Goal: Information Seeking & Learning: Learn about a topic

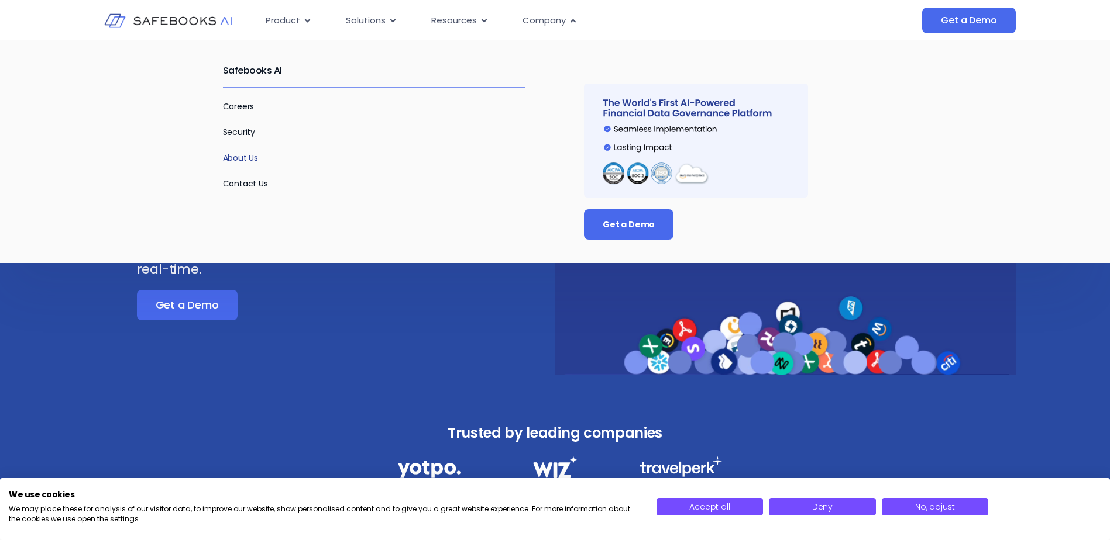
click at [235, 159] on link "About Us" at bounding box center [241, 158] width 36 height 12
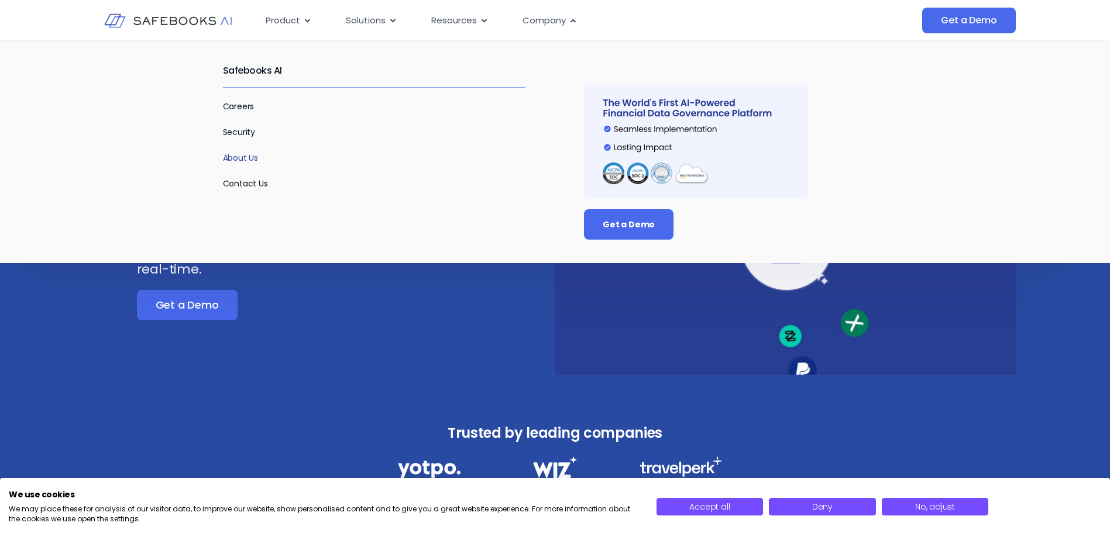
click at [252, 159] on link "About Us" at bounding box center [241, 158] width 36 height 12
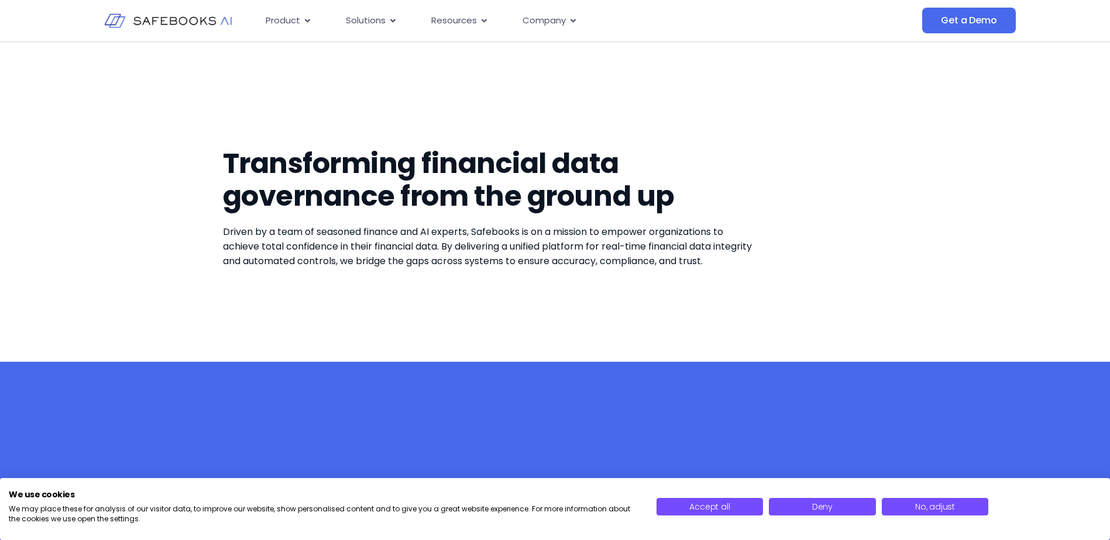
drag, startPoint x: 591, startPoint y: 307, endPoint x: 502, endPoint y: 19, distance: 301.2
drag, startPoint x: 309, startPoint y: 267, endPoint x: 206, endPoint y: 30, distance: 258.5
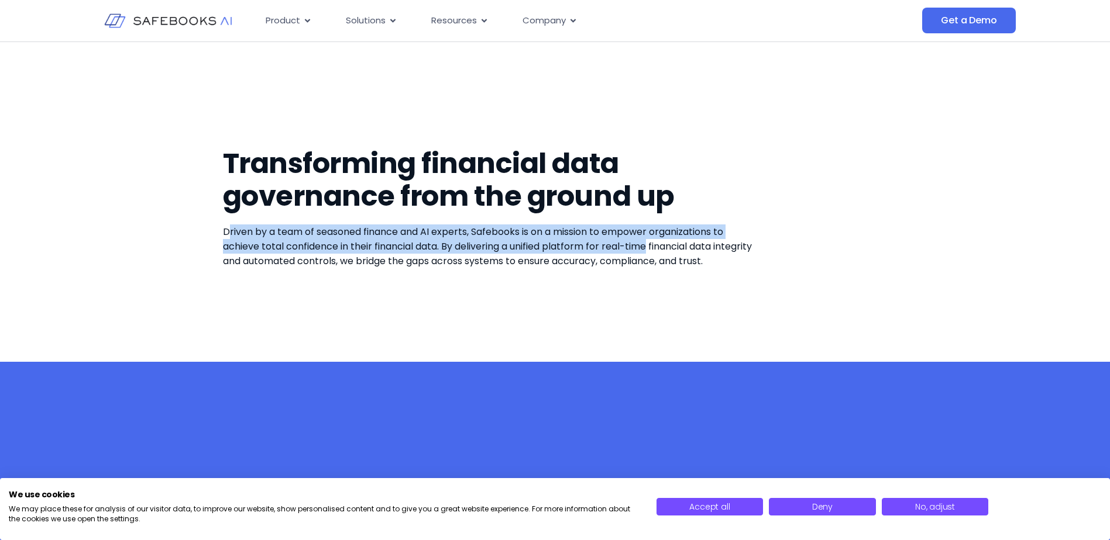
drag, startPoint x: 229, startPoint y: 232, endPoint x: 650, endPoint y: 243, distance: 421.3
click at [650, 243] on span "Driven by a team of seasoned finance and AI experts, Safebooks is on a mission …" at bounding box center [487, 246] width 529 height 43
drag, startPoint x: 650, startPoint y: 243, endPoint x: 548, endPoint y: 246, distance: 103.0
click at [549, 246] on span "Driven by a team of seasoned finance and AI experts, Safebooks is on a mission …" at bounding box center [487, 246] width 529 height 43
click at [371, 250] on span "Driven by a team of seasoned finance and AI experts, Safebooks is on a mission …" at bounding box center [487, 246] width 529 height 43
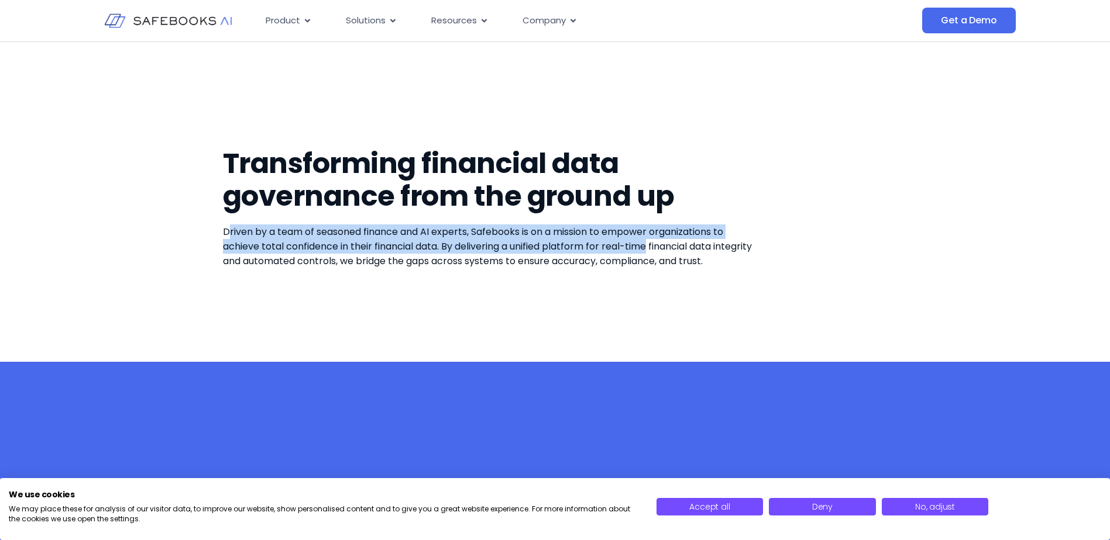
click at [431, 237] on span "Driven by a team of seasoned finance and AI experts, Safebooks is on a mission …" at bounding box center [487, 246] width 529 height 43
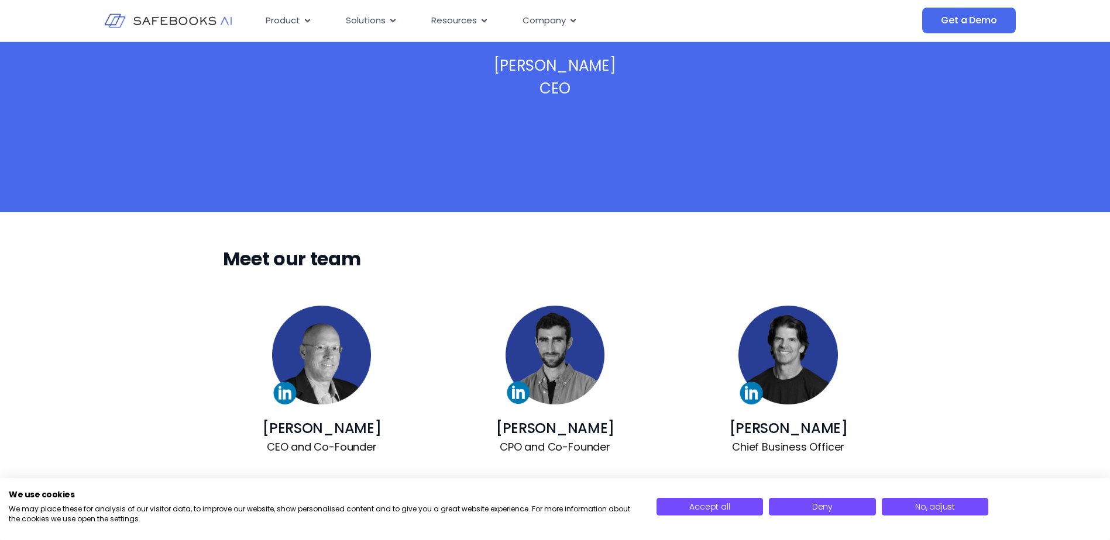
scroll to position [643, 0]
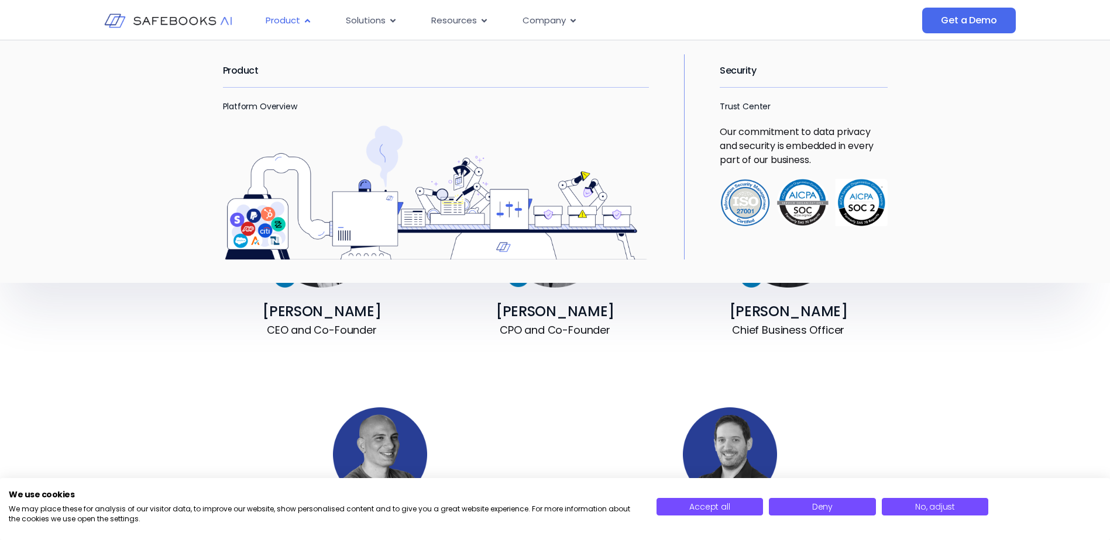
click at [301, 15] on div "Product Close Product Open Product" at bounding box center [288, 20] width 65 height 23
click at [277, 105] on link "Platform Overview" at bounding box center [260, 107] width 74 height 12
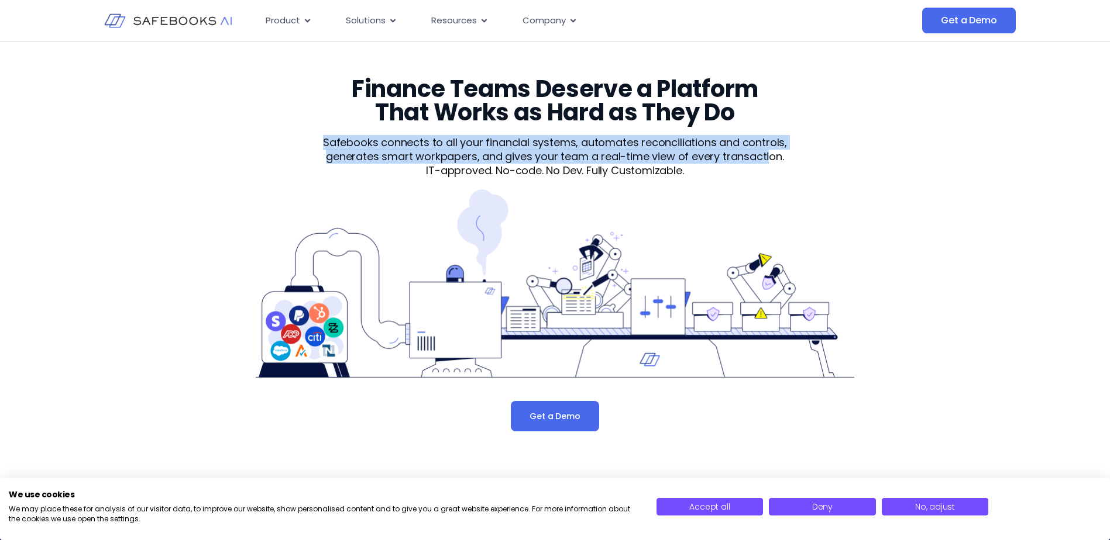
drag, startPoint x: 322, startPoint y: 129, endPoint x: 769, endPoint y: 157, distance: 448.4
click at [769, 157] on div "Finance Teams Deserve a Platform That Works as Hard as They Do Safebooks connec…" at bounding box center [555, 254] width 664 height 354
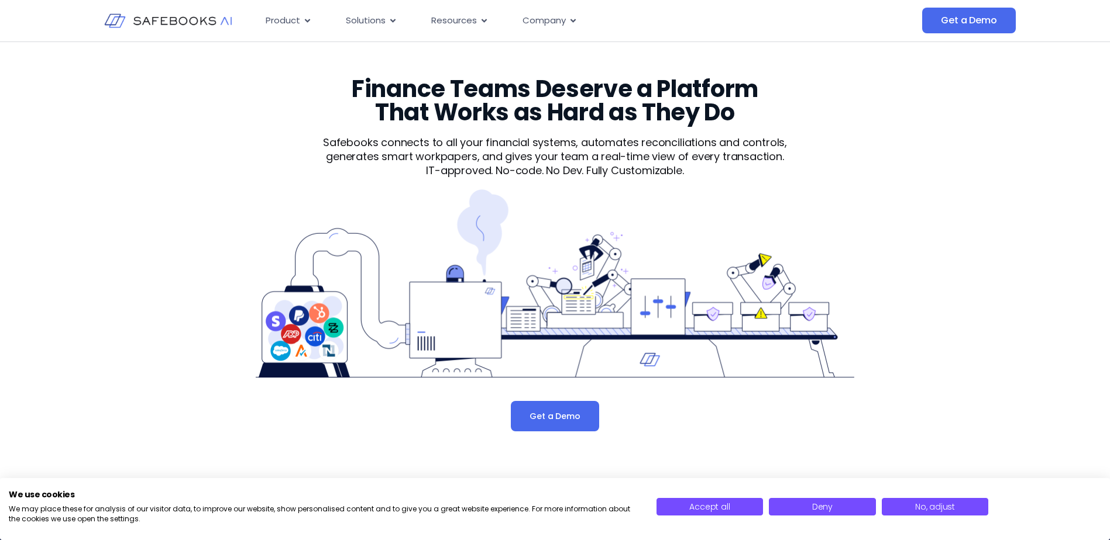
drag, startPoint x: 893, startPoint y: 326, endPoint x: 713, endPoint y: 66, distance: 317.0
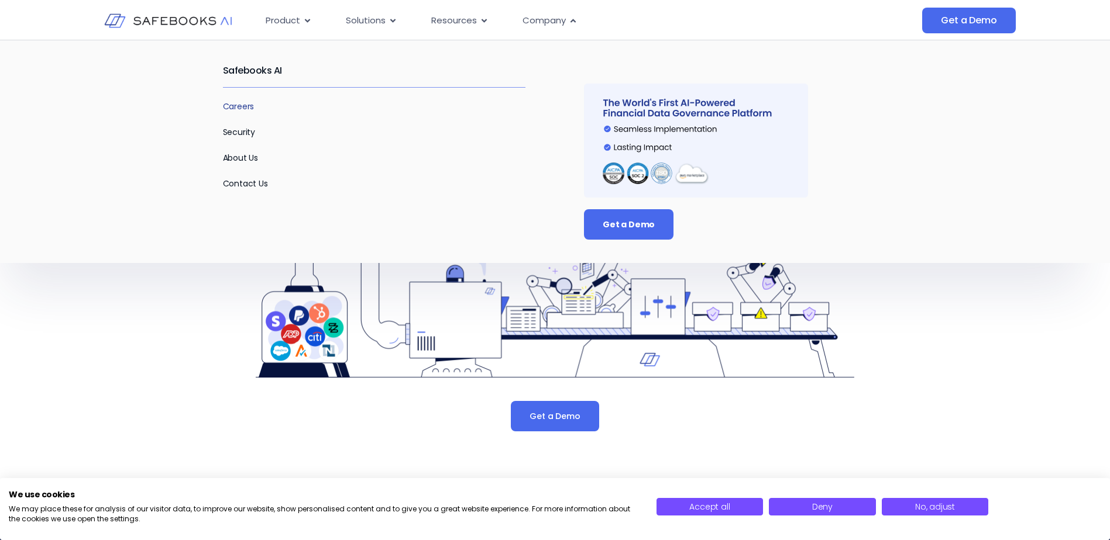
click at [236, 106] on link "Careers" at bounding box center [239, 107] width 32 height 12
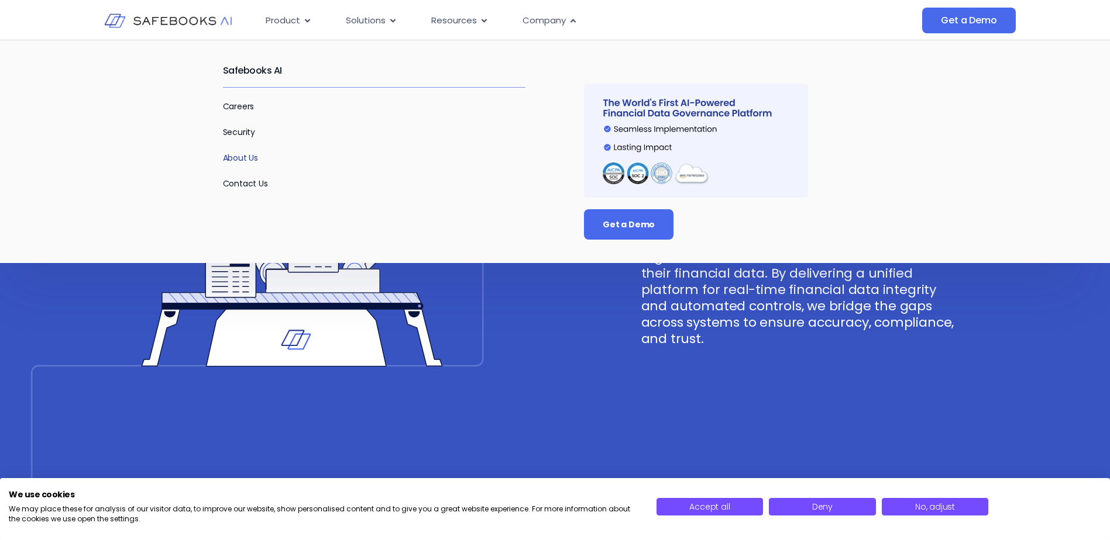
click at [241, 160] on link "About Us" at bounding box center [241, 158] width 36 height 12
